Goal: Check status: Check status

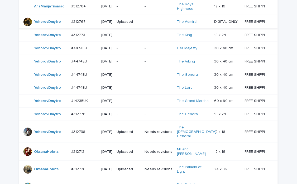
scroll to position [211, 0]
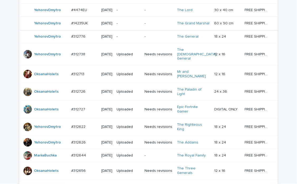
click at [113, 39] on p "2025-08-18" at bounding box center [106, 36] width 11 height 4
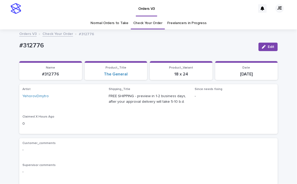
click at [66, 32] on link "Check Your Order" at bounding box center [58, 33] width 31 height 6
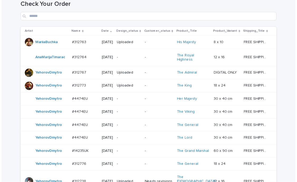
scroll to position [202, 0]
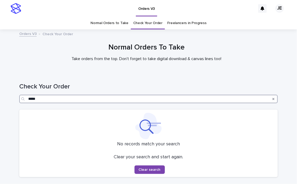
click at [62, 99] on input "*****" at bounding box center [148, 99] width 259 height 8
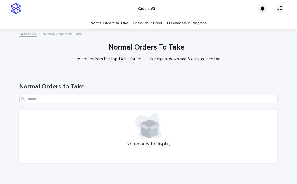
click at [120, 73] on div "Normal Orders to Take" at bounding box center [148, 90] width 259 height 37
click at [14, 59] on div "Normal Orders To Take Take orders from the top. Don't forget to take digital do…" at bounding box center [147, 54] width 294 height 22
click at [32, 117] on div at bounding box center [148, 126] width 253 height 26
